Goal: Information Seeking & Learning: Learn about a topic

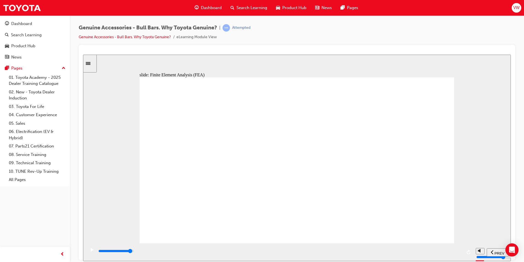
click at [91, 251] on icon "play/pause" at bounding box center [92, 249] width 3 height 4
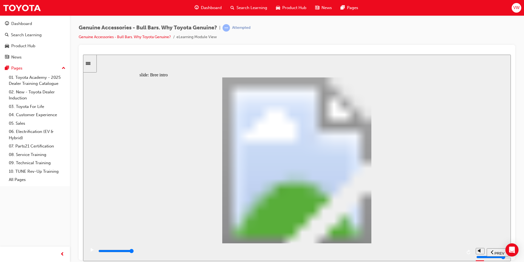
click at [93, 252] on div "play/pause" at bounding box center [91, 251] width 9 height 9
click at [88, 253] on div "play/pause" at bounding box center [91, 251] width 9 height 9
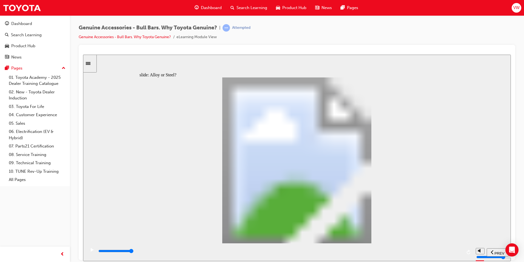
click at [88, 252] on div "play/pause" at bounding box center [91, 251] width 9 height 9
click at [89, 252] on div "play/pause" at bounding box center [91, 251] width 9 height 9
click at [91, 251] on icon "play/pause" at bounding box center [92, 249] width 3 height 4
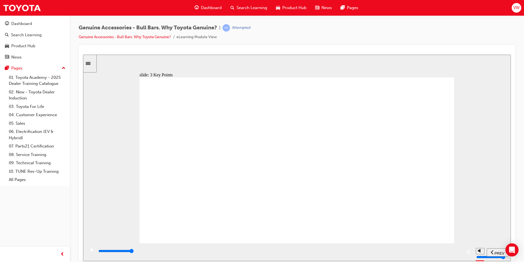
type input "7800"
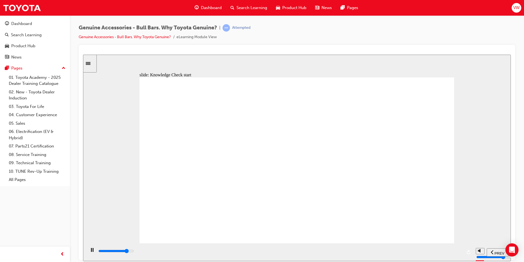
radio input "true"
click at [487, 251] on span "SUBMIT" at bounding box center [492, 253] width 14 height 4
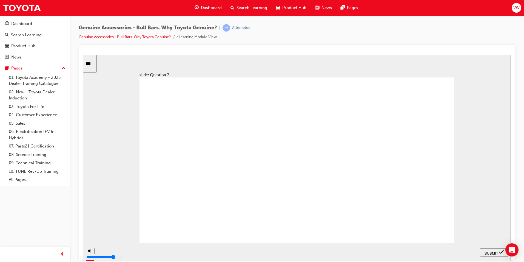
radio input "true"
click at [491, 251] on span "SUBMIT" at bounding box center [492, 253] width 14 height 4
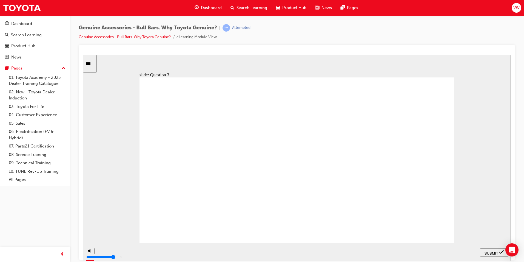
radio input "true"
click at [485, 251] on span "SUBMIT" at bounding box center [492, 253] width 14 height 4
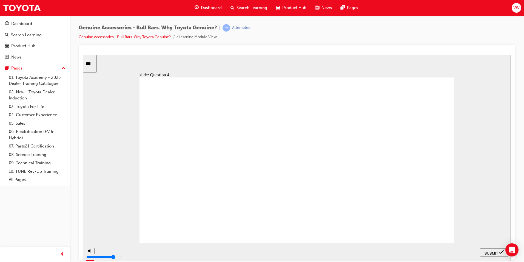
radio input "true"
click at [488, 249] on div "SUBMIT" at bounding box center [494, 252] width 24 height 6
radio input "true"
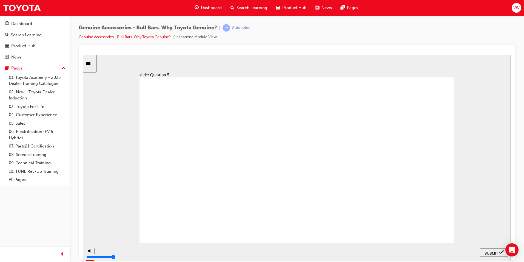
radio input "true"
click at [488, 251] on span "SUBMIT" at bounding box center [492, 253] width 14 height 4
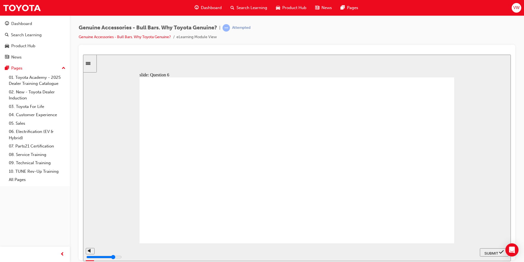
radio input "true"
click at [490, 248] on button "SUBMIT" at bounding box center [494, 252] width 29 height 8
radio input "true"
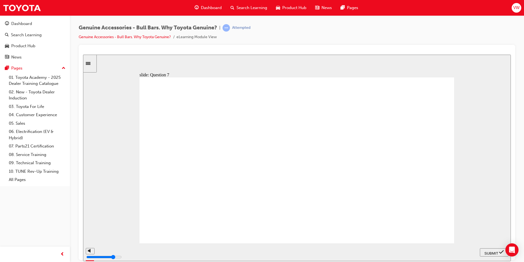
click at [489, 249] on div "SUBMIT" at bounding box center [494, 252] width 24 height 6
type input "23000"
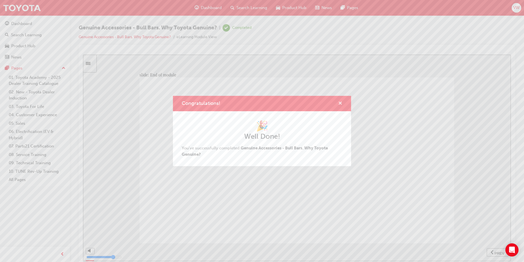
click at [341, 103] on span "cross-icon" at bounding box center [340, 103] width 4 height 5
